Goal: Task Accomplishment & Management: Use online tool/utility

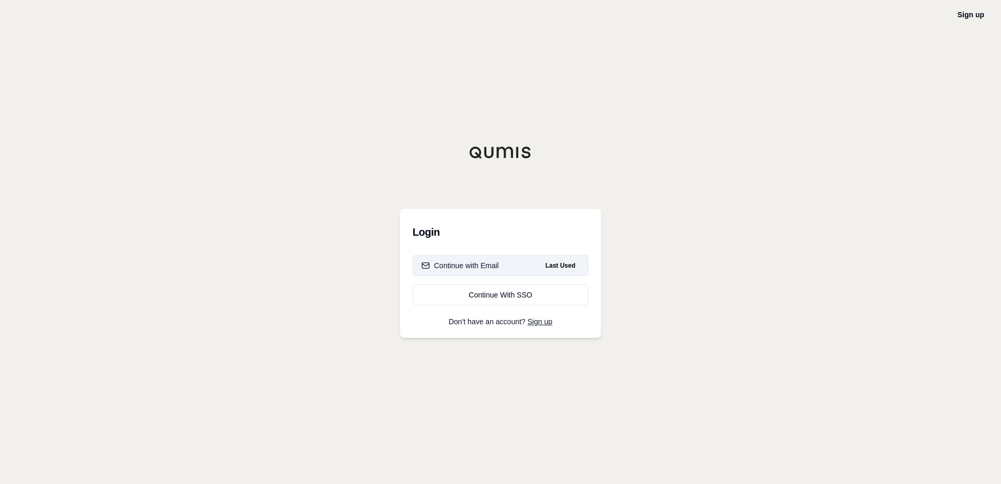
click at [477, 263] on div "Continue with Email" at bounding box center [461, 265] width 78 height 10
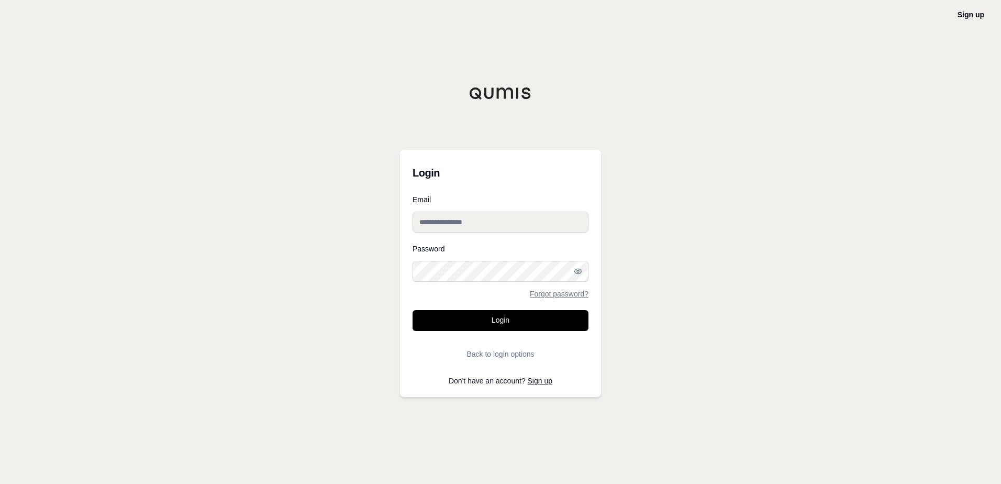
click at [465, 220] on input "Email" at bounding box center [501, 222] width 176 height 21
type input "**********"
click at [413, 310] on button "Login" at bounding box center [501, 320] width 176 height 21
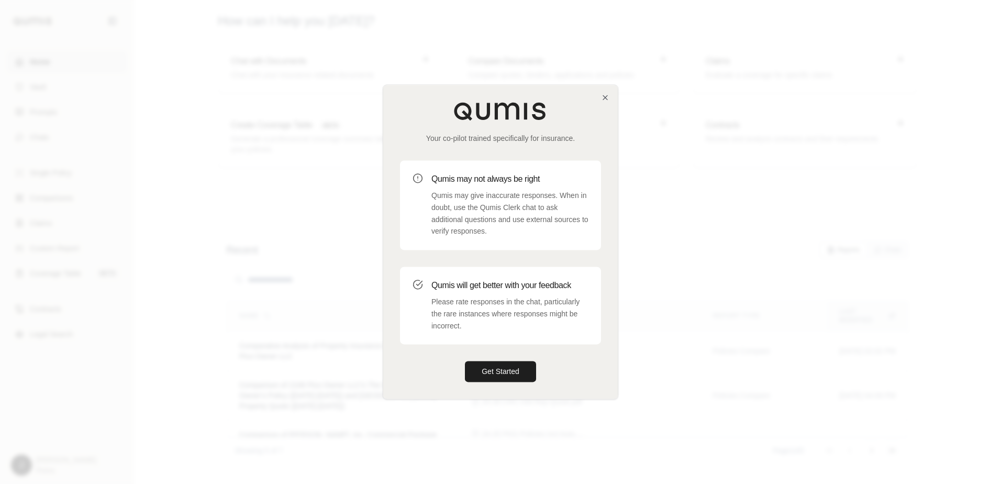
drag, startPoint x: 481, startPoint y: 378, endPoint x: 278, endPoint y: 322, distance: 210.8
click at [467, 374] on button "Get Started" at bounding box center [500, 371] width 71 height 21
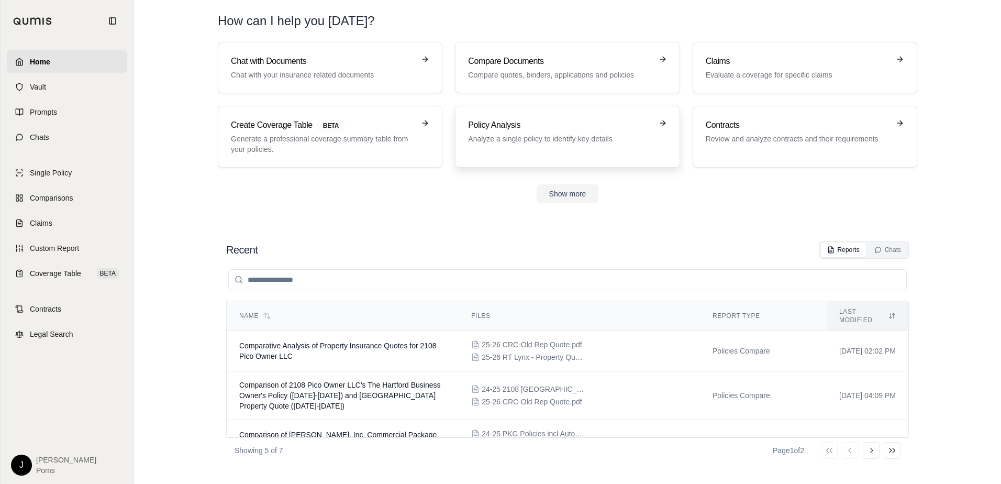
click at [522, 145] on div "Policy Analysis Analyze a single policy to identify key details" at bounding box center [567, 137] width 198 height 36
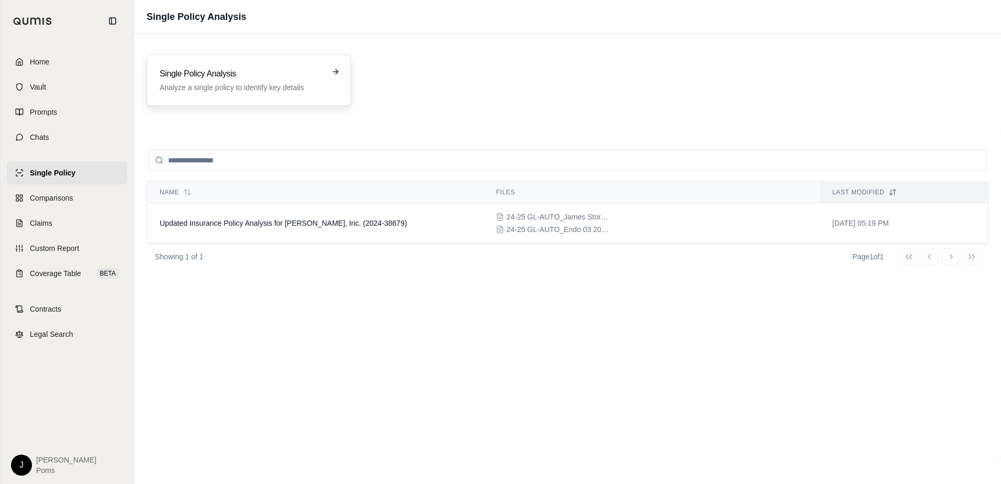
click at [290, 91] on p "Analyze a single policy to identify key details" at bounding box center [241, 87] width 163 height 10
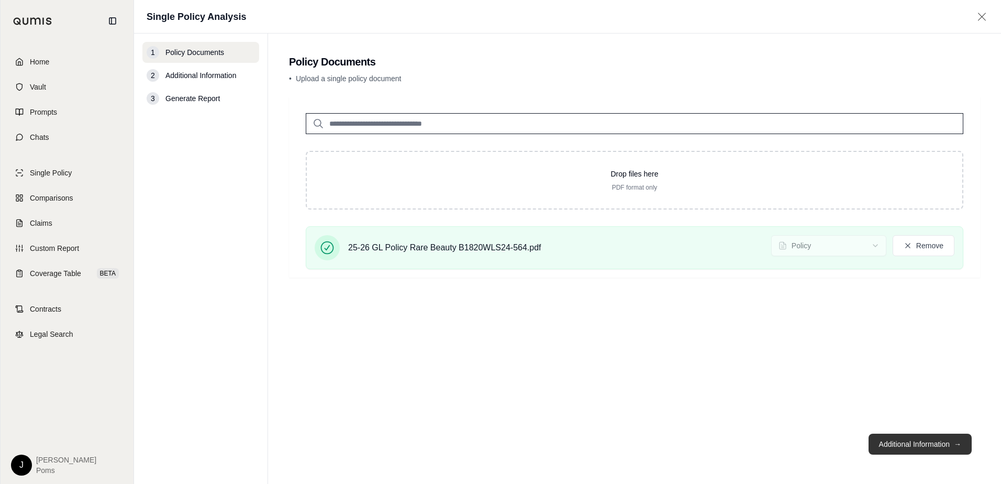
click at [899, 442] on button "Additional Information →" at bounding box center [920, 444] width 103 height 21
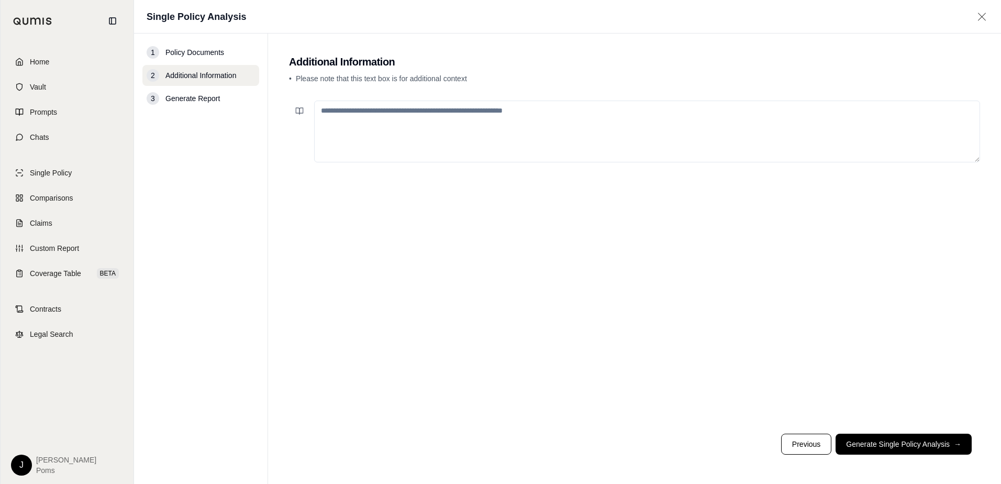
click at [394, 127] on textarea at bounding box center [647, 132] width 666 height 62
click at [495, 115] on textarea "**********" at bounding box center [647, 132] width 666 height 62
type textarea "**********"
click at [870, 442] on button "Generate Single Policy Analysis →" at bounding box center [904, 444] width 136 height 21
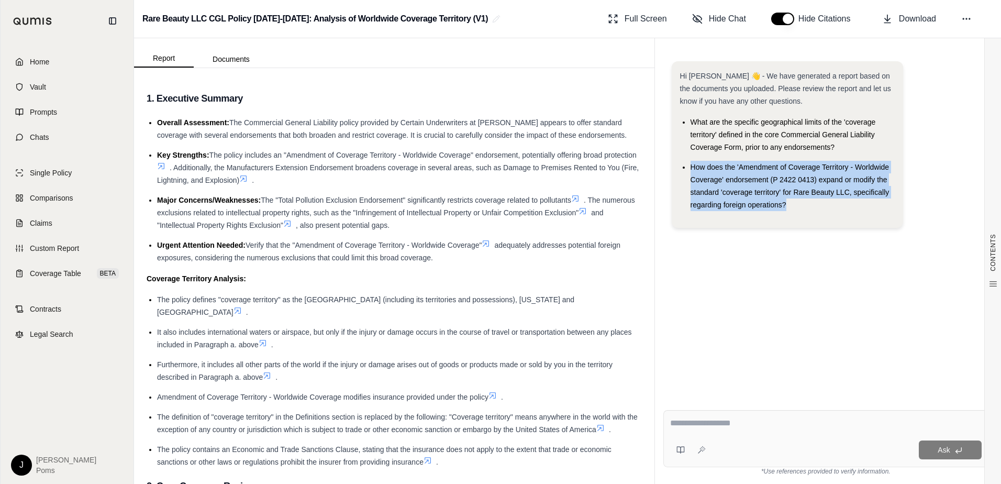
drag, startPoint x: 799, startPoint y: 207, endPoint x: 689, endPoint y: 163, distance: 117.8
click at [689, 163] on ul "What are the specific geographical limits of the 'coverage territory' defined i…" at bounding box center [787, 163] width 215 height 95
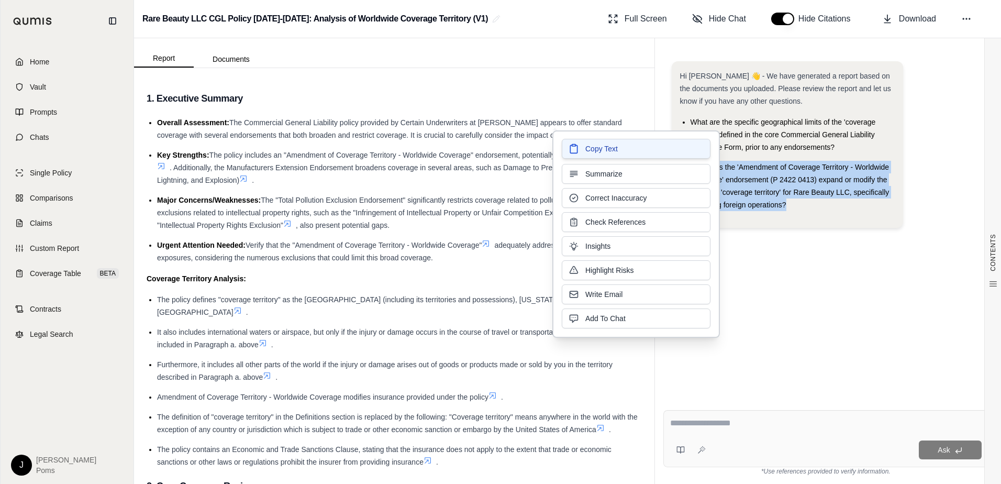
click at [596, 150] on span "Copy Text" at bounding box center [601, 148] width 32 height 10
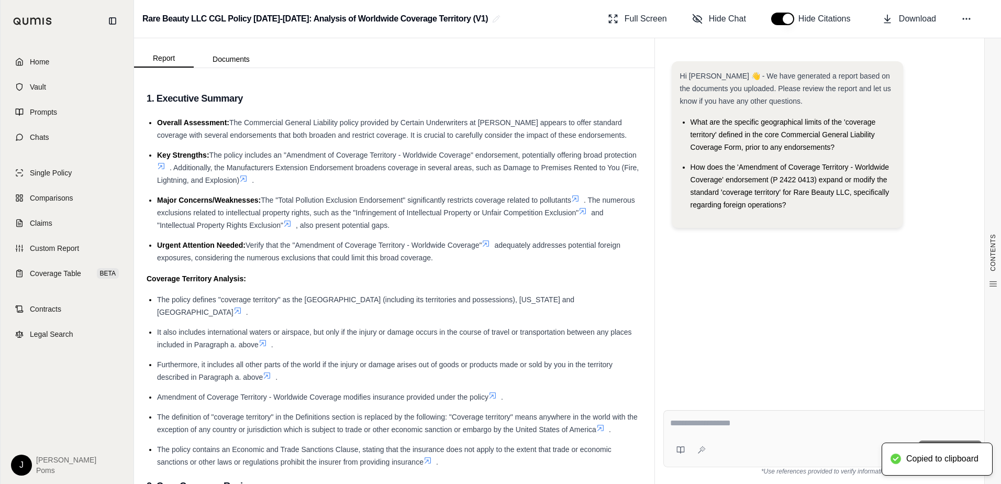
click at [719, 425] on textarea at bounding box center [826, 423] width 312 height 13
paste textarea "**********"
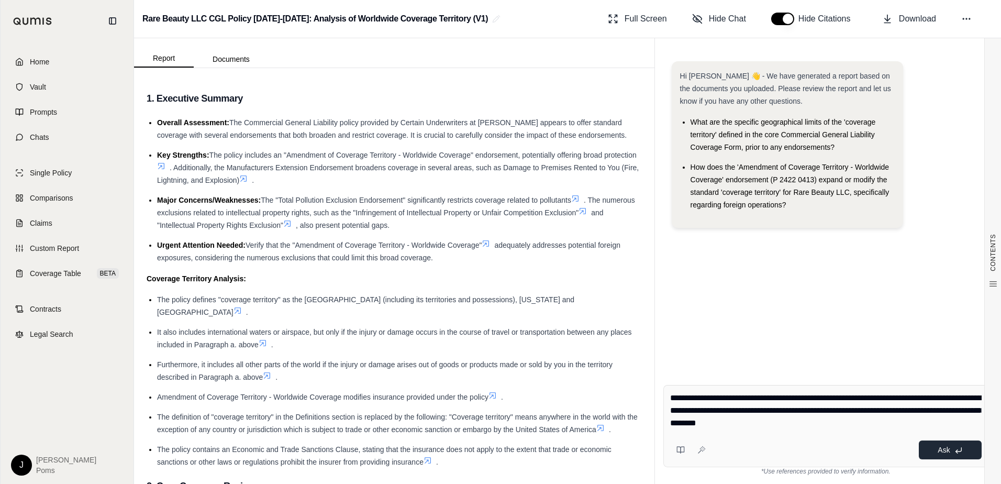
type textarea "**********"
click at [928, 449] on button "Ask" at bounding box center [950, 449] width 63 height 19
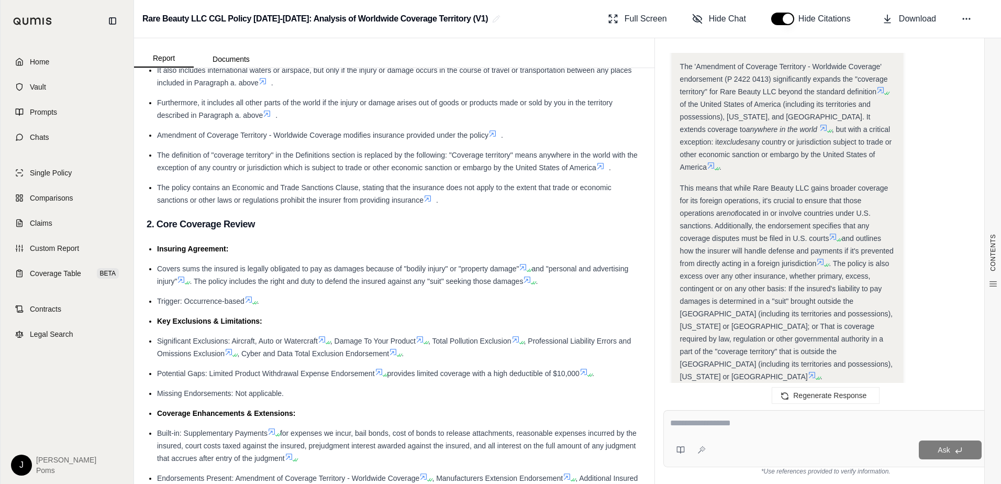
scroll to position [1765, 0]
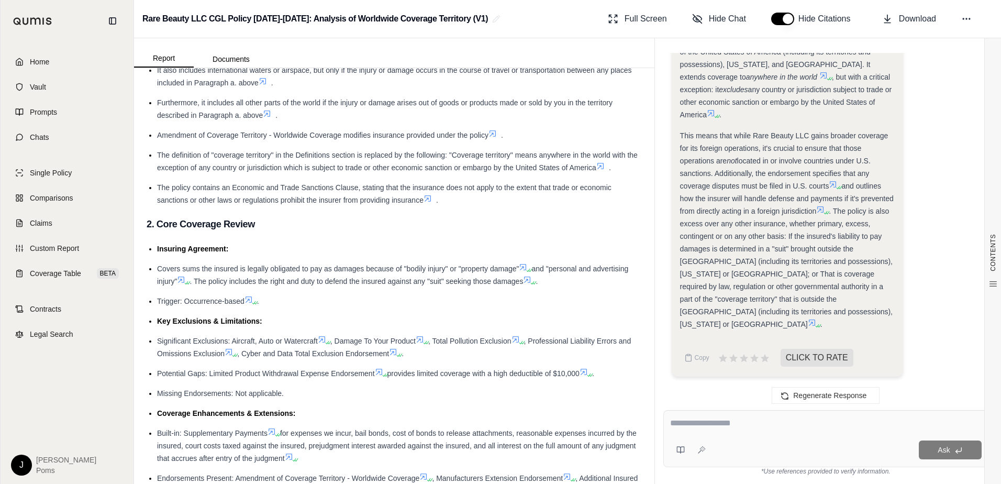
click at [743, 428] on textarea at bounding box center [826, 423] width 312 height 13
type textarea "*"
type textarea "**********"
click at [936, 448] on button "Ask" at bounding box center [950, 449] width 63 height 19
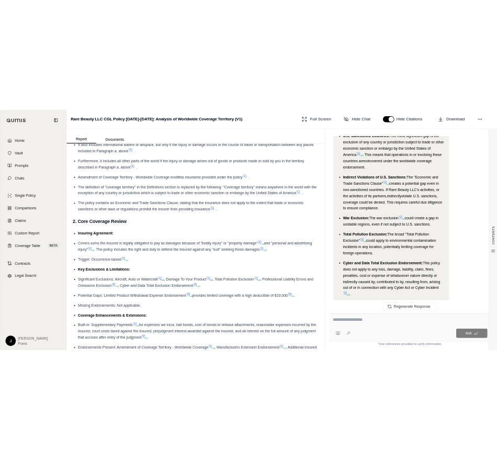
scroll to position [3149, 0]
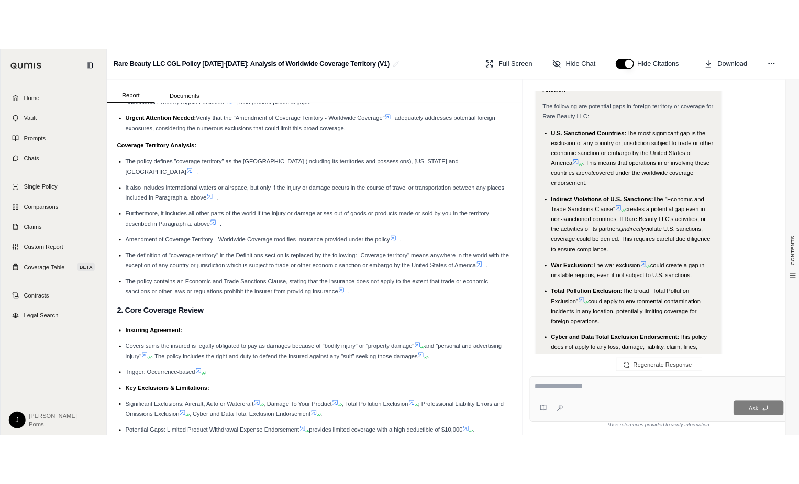
scroll to position [157, 0]
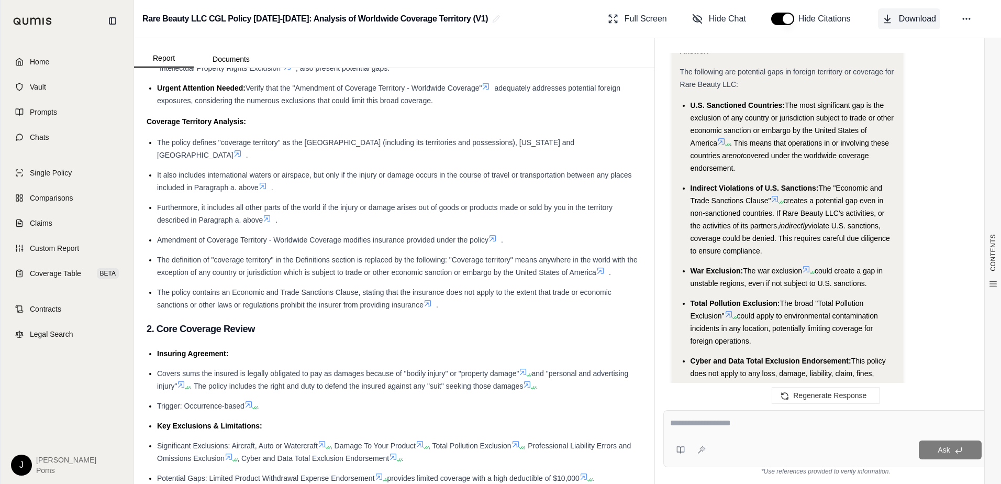
click at [890, 18] on icon at bounding box center [887, 19] width 10 height 10
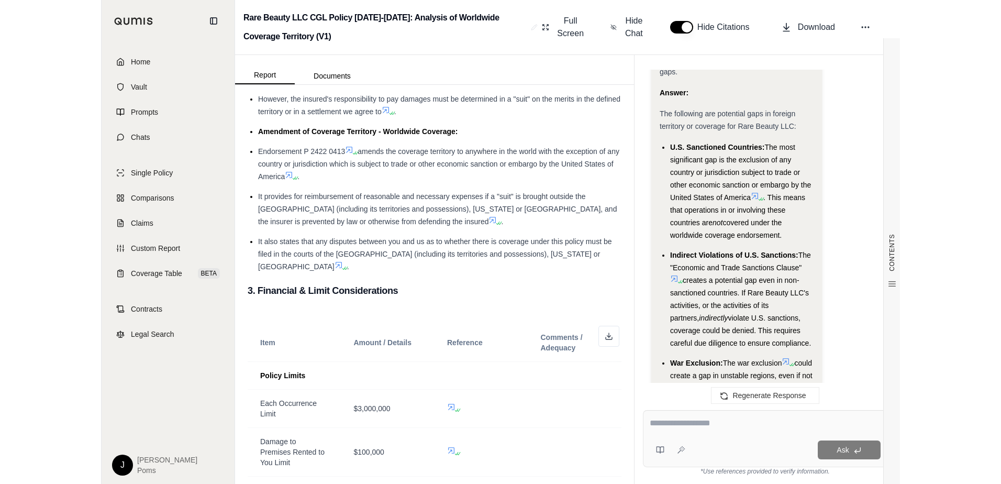
scroll to position [949, 0]
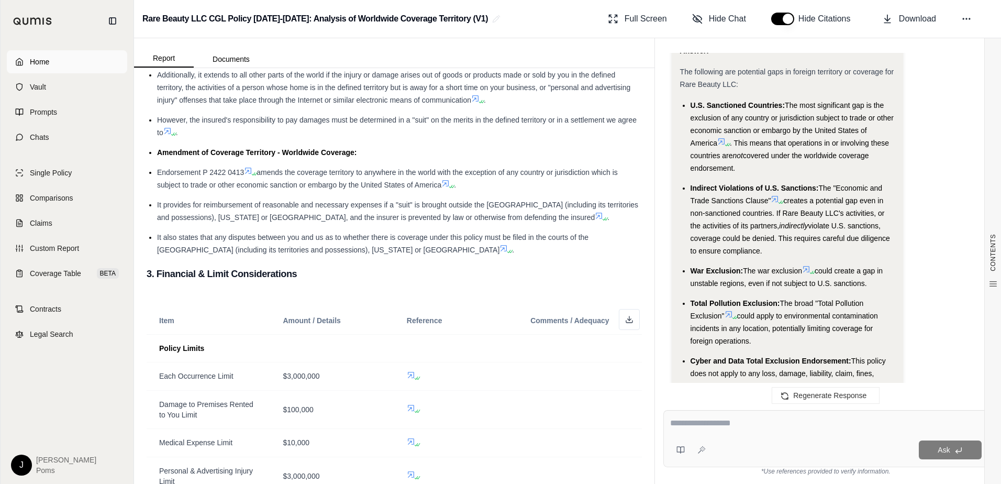
click at [46, 64] on span "Home" at bounding box center [39, 62] width 19 height 10
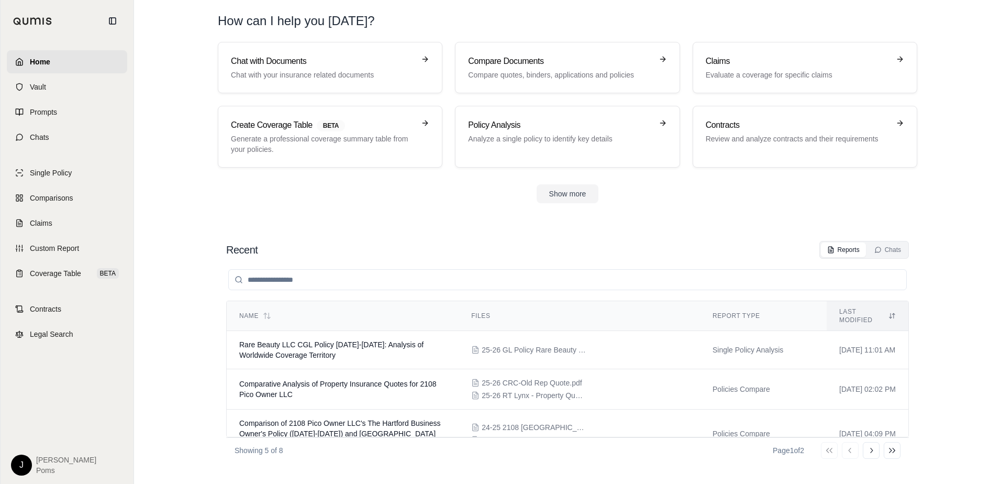
click at [21, 472] on html "Home Vault Prompts Chats Single Policy Comparisons Claims Custom Report Coverag…" at bounding box center [500, 242] width 1001 height 484
click at [23, 441] on div "Log Out" at bounding box center [46, 441] width 86 height 17
